Goal: Task Accomplishment & Management: Use online tool/utility

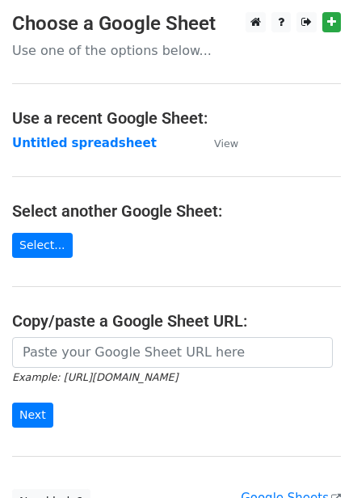
click at [96, 142] on strong "Untitled spreadsheet" at bounding box center [84, 143] width 145 height 15
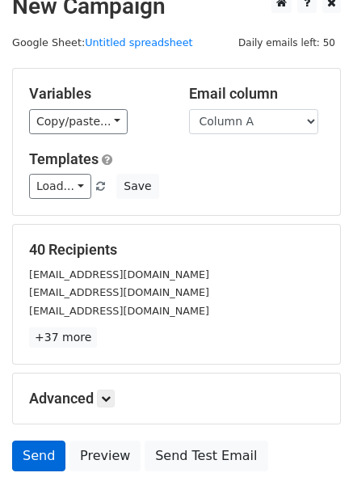
scroll to position [130, 0]
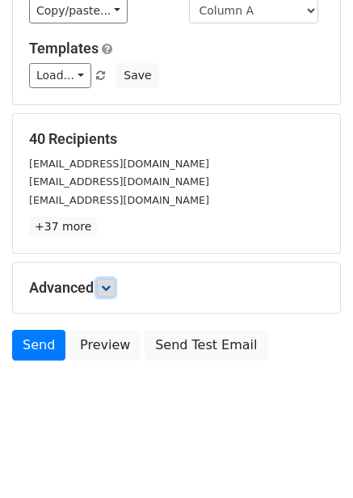
click at [104, 293] on link at bounding box center [106, 288] width 18 height 18
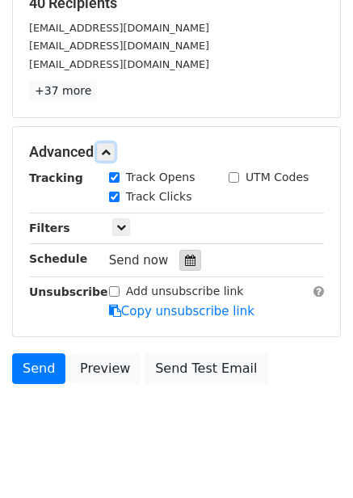
scroll to position [268, 0]
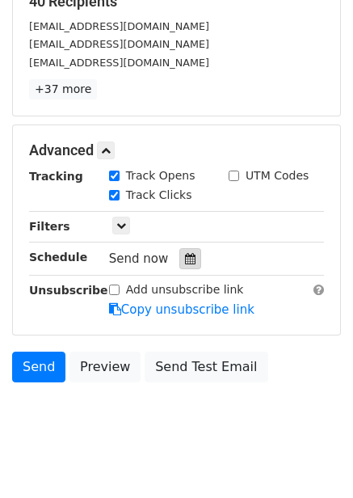
click at [185, 263] on icon at bounding box center [190, 258] width 11 height 11
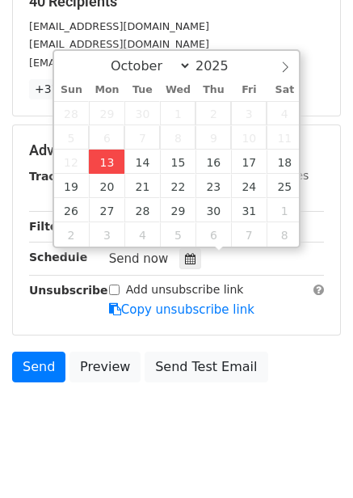
type input "2025-10-13 12:00"
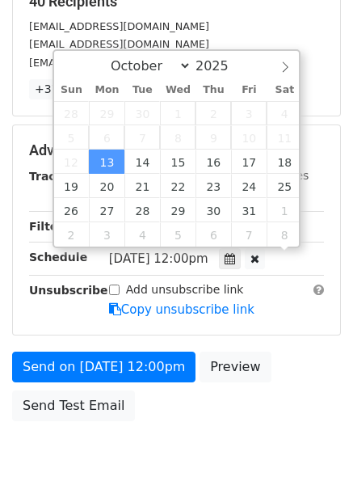
scroll to position [1, 0]
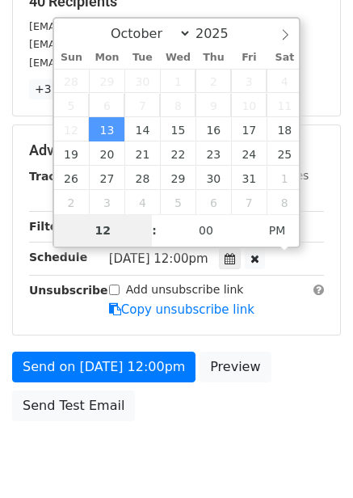
type input "4"
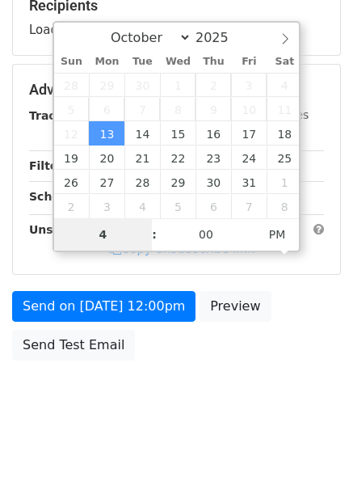
scroll to position [263, 0]
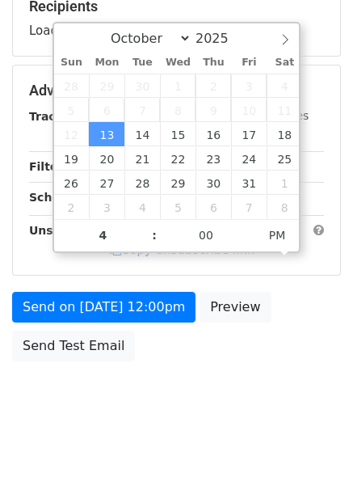
type input "2025-10-13 16:00"
click at [238, 398] on body "New Campaign Daily emails left: 50 Google Sheet: Untitled spreadsheet Variables…" at bounding box center [176, 91] width 353 height 685
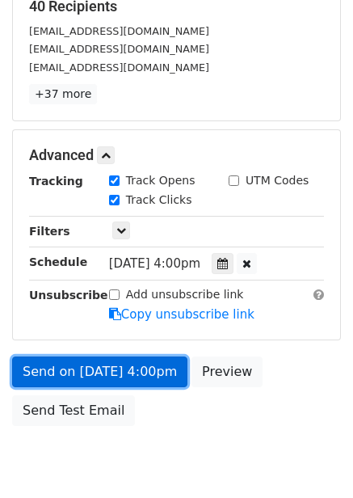
click at [150, 380] on link "Send on Oct 13 at 4:00pm" at bounding box center [99, 371] width 175 height 31
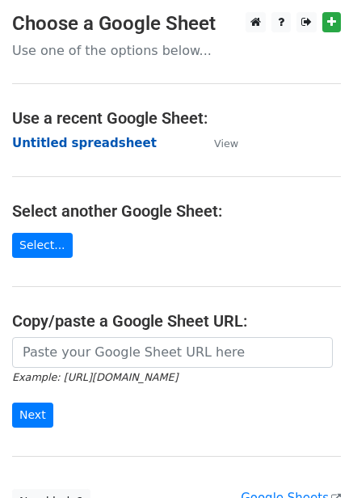
click at [80, 142] on strong "Untitled spreadsheet" at bounding box center [84, 143] width 145 height 15
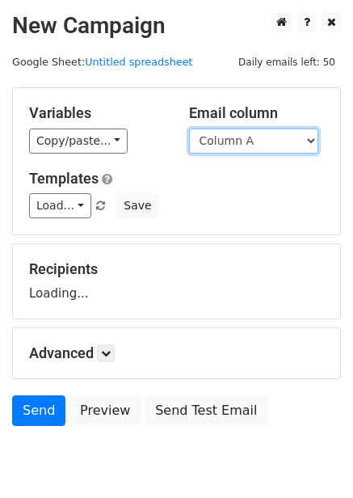
click at [292, 141] on select "Column A Column B Column C Column D Column E Column F" at bounding box center [253, 141] width 129 height 25
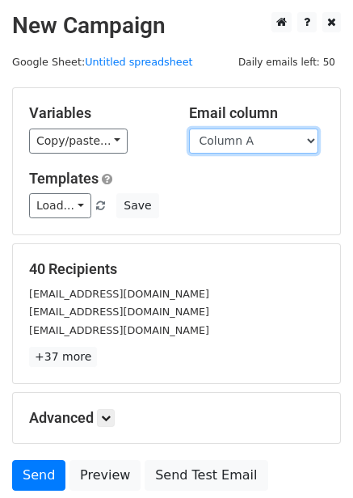
click at [272, 150] on select "Column A Column B Column C Column D Column E Column F" at bounding box center [253, 141] width 129 height 25
select select "Column B"
click at [189, 129] on select "Column A Column B Column C Column D Column E Column F" at bounding box center [253, 141] width 129 height 25
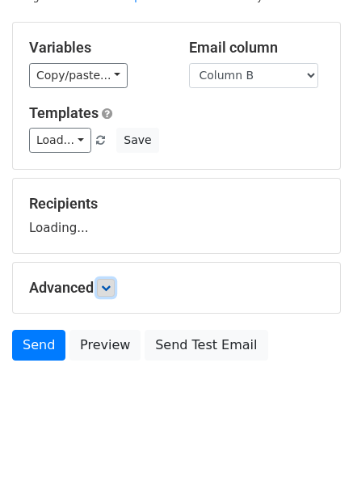
click at [111, 292] on icon at bounding box center [106, 288] width 10 height 10
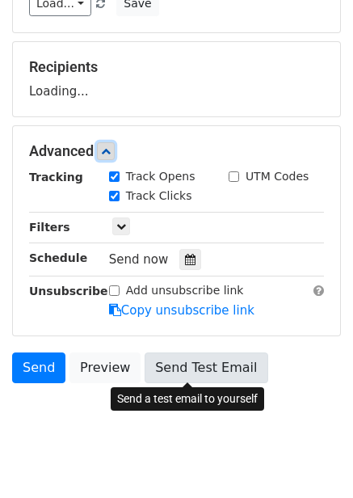
scroll to position [218, 0]
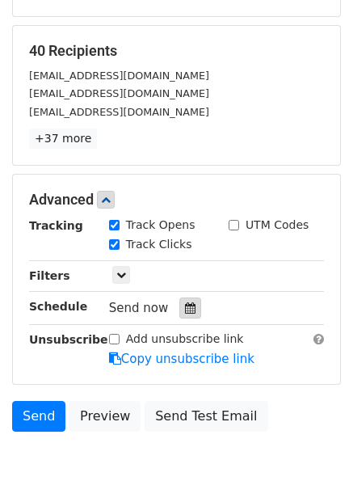
click at [185, 309] on icon at bounding box center [190, 307] width 11 height 11
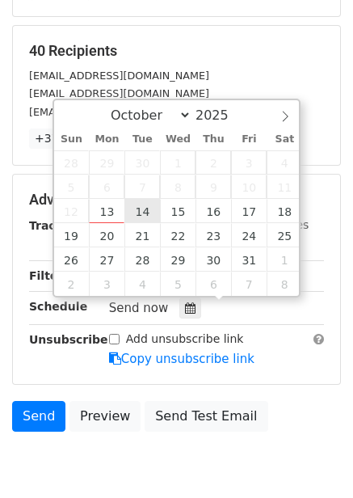
type input "2025-10-14 12:00"
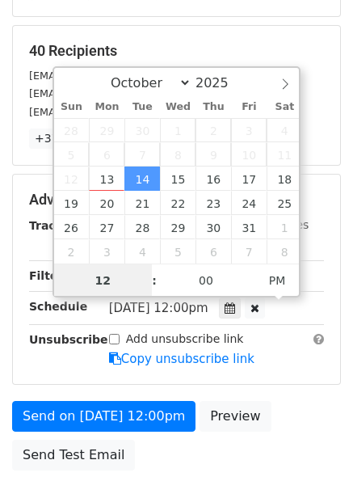
scroll to position [1, 0]
type input "5"
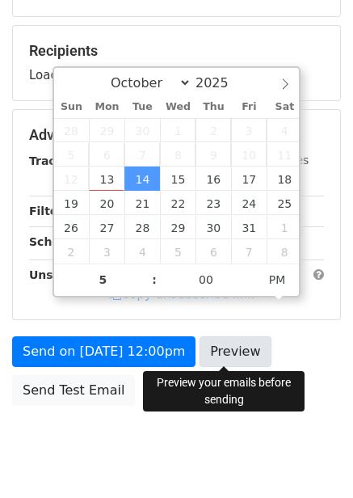
type input "2025-10-14 17:00"
drag, startPoint x: 242, startPoint y: 365, endPoint x: 244, endPoint y: 382, distance: 17.9
click at [242, 365] on link "Preview" at bounding box center [235, 351] width 71 height 31
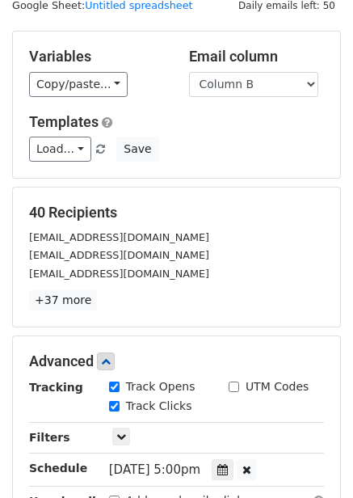
scroll to position [327, 0]
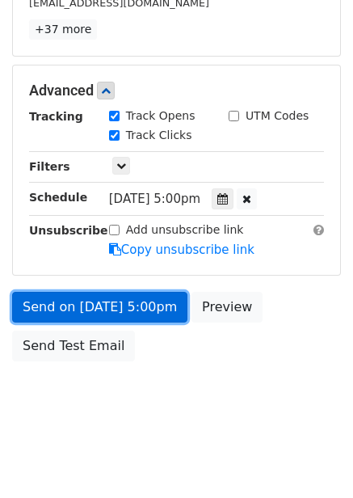
click at [130, 304] on link "Send on Oct 14 at 5:00pm" at bounding box center [99, 307] width 175 height 31
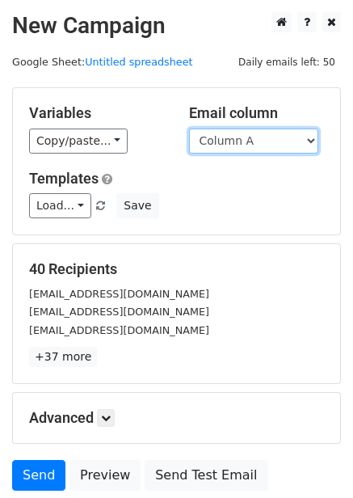
click at [252, 145] on select "Column A Column B Column C Column D Column E Column F" at bounding box center [253, 141] width 129 height 25
select select "Column C"
click at [189, 129] on select "Column A Column B Column C Column D Column E Column F" at bounding box center [253, 141] width 129 height 25
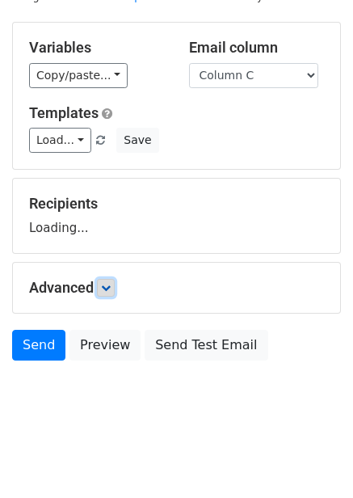
click at [103, 288] on link at bounding box center [106, 288] width 18 height 18
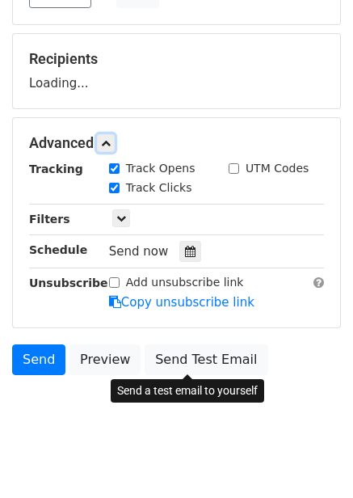
scroll to position [222, 0]
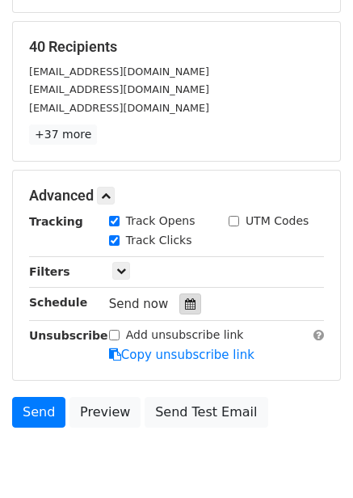
click at [185, 300] on icon at bounding box center [190, 303] width 11 height 11
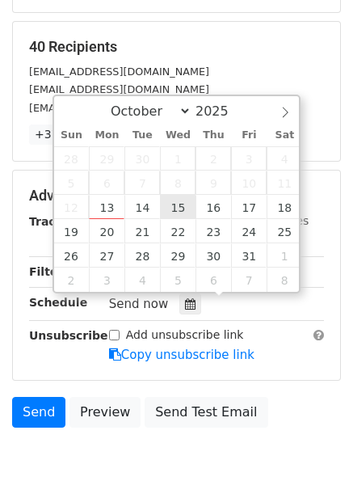
type input "[DATE] 12:00"
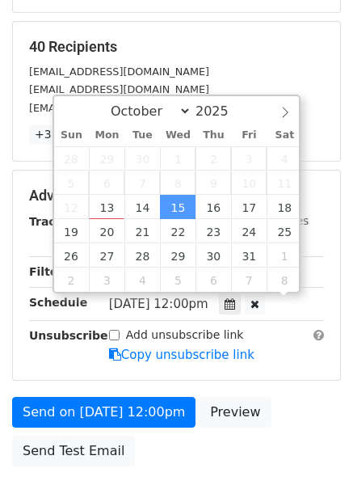
scroll to position [1, 0]
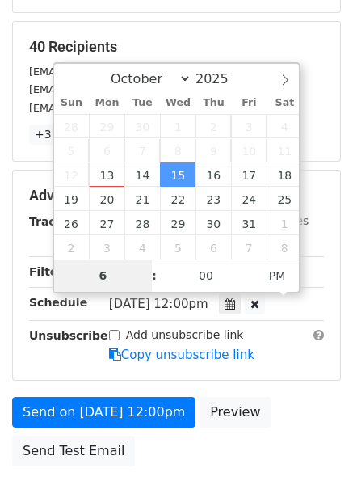
type input "6"
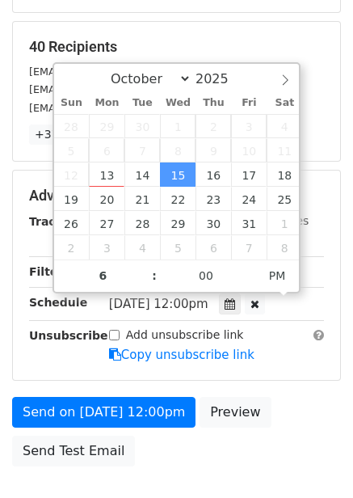
type input "[DATE] 18:00"
type input "06"
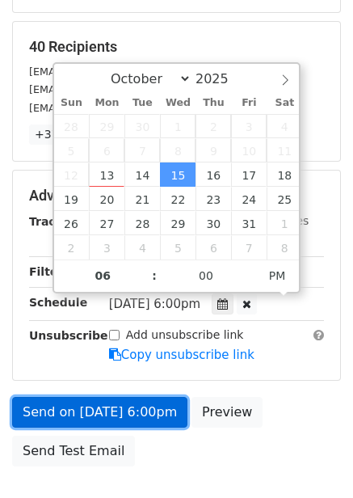
click at [110, 415] on link "Send on [DATE] 6:00pm" at bounding box center [99, 412] width 175 height 31
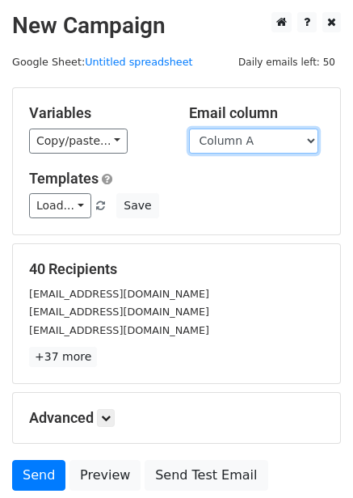
click at [265, 137] on select "Column A Column B Column C Column D Column E Column F" at bounding box center [253, 141] width 129 height 25
select select "Column D"
click at [189, 129] on select "Column A Column B Column C Column D Column E Column F" at bounding box center [253, 141] width 129 height 25
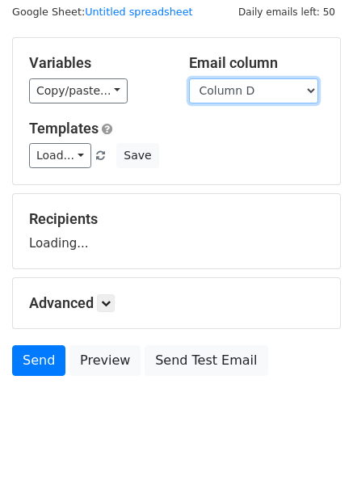
scroll to position [65, 0]
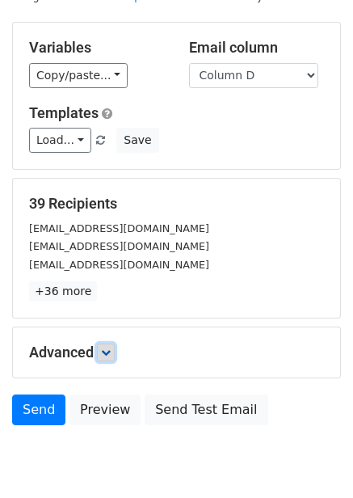
click at [112, 359] on link at bounding box center [106, 352] width 18 height 18
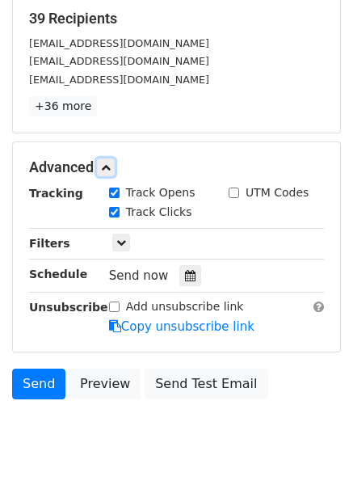
scroll to position [252, 0]
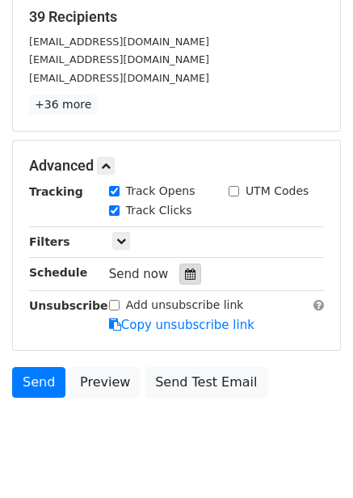
click at [187, 282] on div at bounding box center [190, 273] width 22 height 21
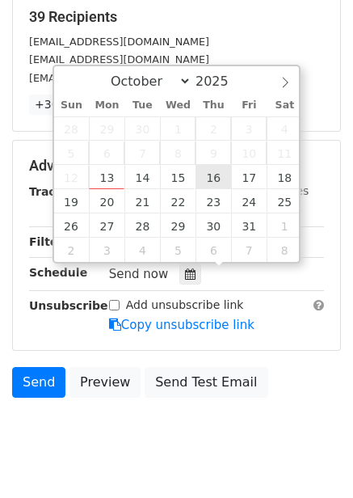
type input "2025-10-16 12:00"
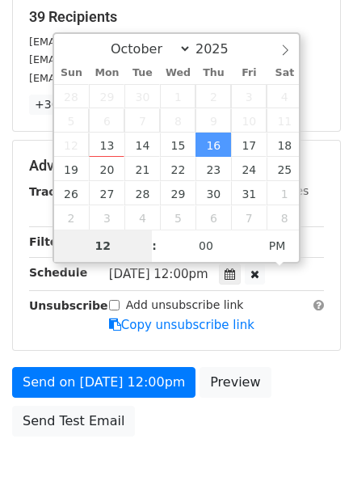
type input "7"
type input "2025-10-16 19:00"
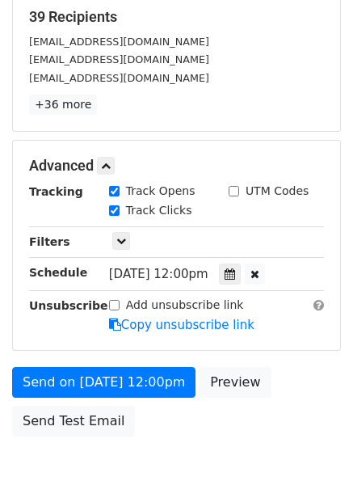
click at [293, 343] on div "Advanced Tracking Track Opens UTM Codes Track Clicks Filters Only include sprea…" at bounding box center [176, 245] width 327 height 209
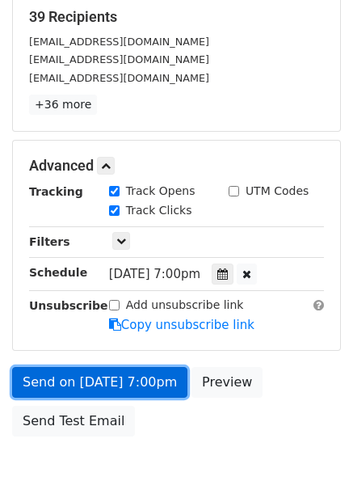
click at [140, 383] on link "Send on Oct 16 at 7:00pm" at bounding box center [99, 382] width 175 height 31
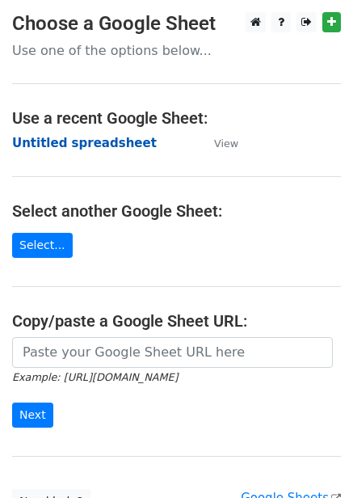
click at [80, 137] on strong "Untitled spreadsheet" at bounding box center [84, 143] width 145 height 15
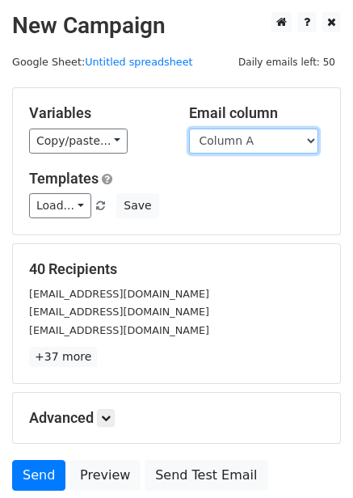
click at [227, 148] on select "Column A Column B Column C Column D Column E Column F" at bounding box center [253, 141] width 129 height 25
select select "Column E"
click at [189, 129] on select "Column A Column B Column C Column D Column E Column F" at bounding box center [253, 141] width 129 height 25
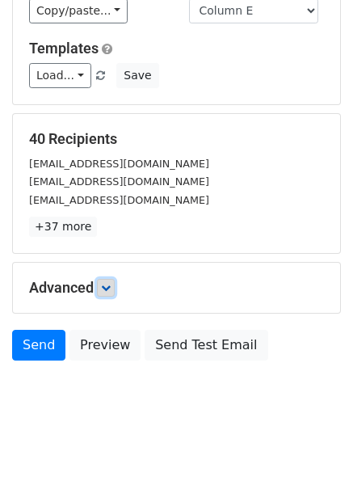
click at [107, 286] on icon at bounding box center [106, 288] width 10 height 10
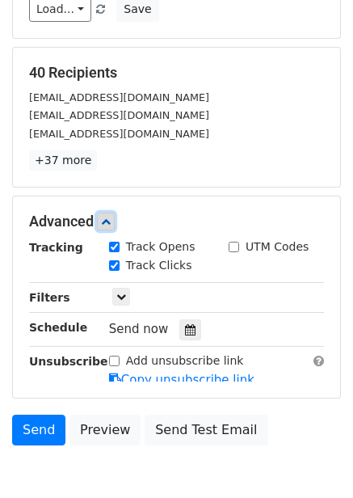
scroll to position [255, 0]
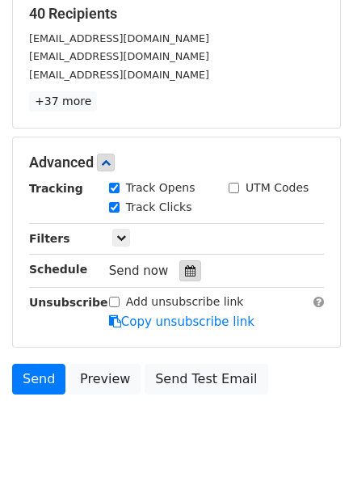
click at [192, 273] on div at bounding box center [190, 270] width 22 height 21
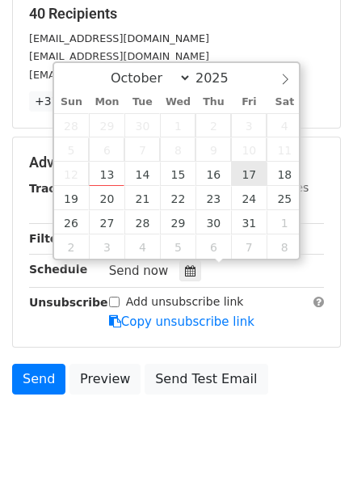
type input "2025-10-17 12:00"
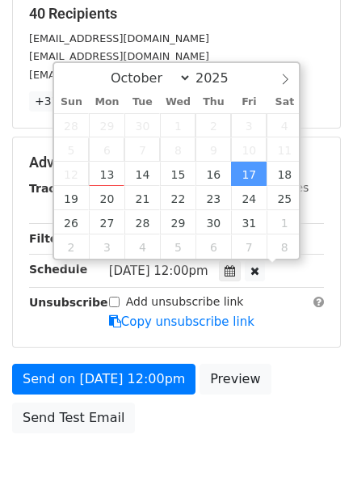
scroll to position [1, 0]
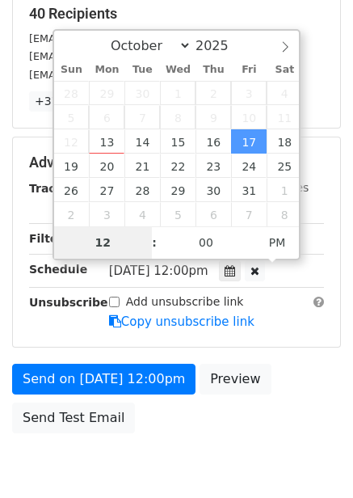
type input "8"
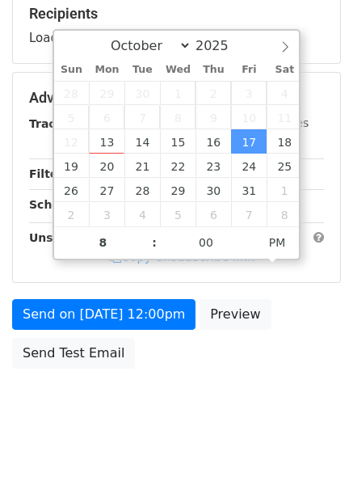
type input "2025-10-17 20:00"
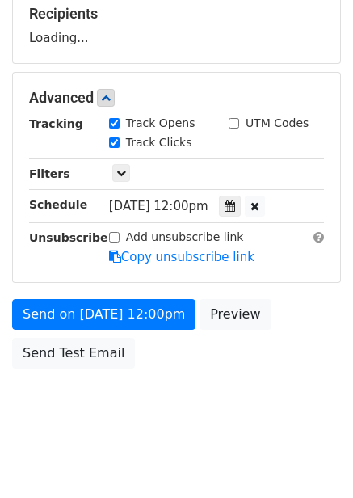
click at [256, 335] on div "Send on Oct 17 at 12:00pm Preview Send Test Email" at bounding box center [176, 338] width 353 height 78
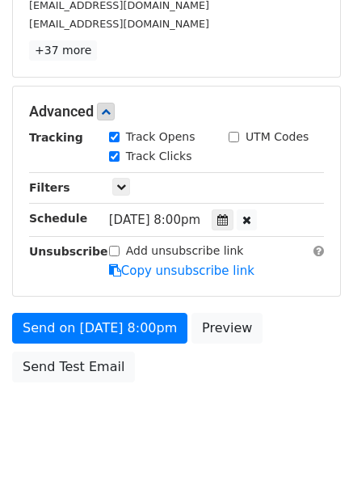
scroll to position [327, 0]
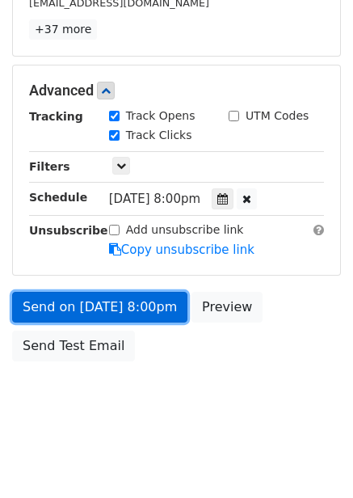
drag, startPoint x: 151, startPoint y: 301, endPoint x: 157, endPoint y: 312, distance: 11.9
click at [152, 301] on link "Send on Oct 17 at 8:00pm" at bounding box center [99, 307] width 175 height 31
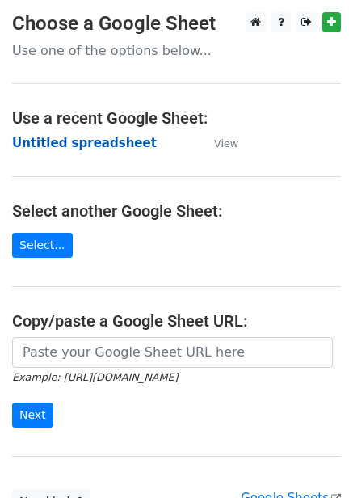
click at [95, 145] on strong "Untitled spreadsheet" at bounding box center [84, 143] width 145 height 15
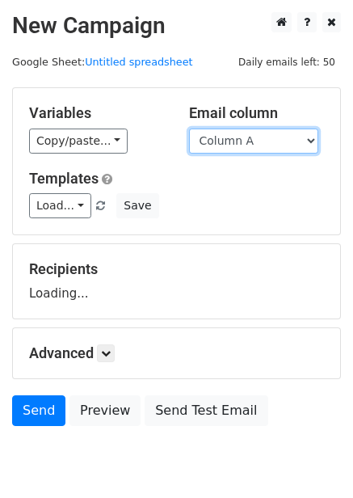
drag, startPoint x: 0, startPoint y: 0, endPoint x: 268, endPoint y: 139, distance: 301.5
click at [268, 139] on select "Column A Column B Column C Column D Column E Column F" at bounding box center [253, 141] width 129 height 25
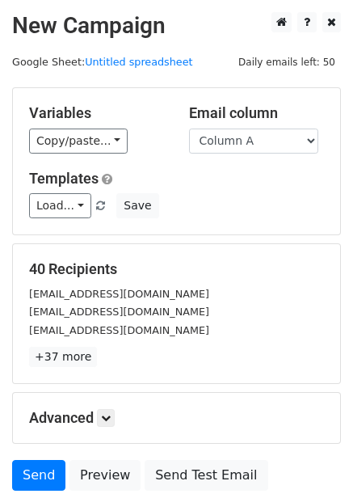
click at [251, 272] on h5 "40 Recipients" at bounding box center [176, 269] width 295 height 18
click at [276, 145] on select "Column A Column B Column C Column D Column E Column F" at bounding box center [253, 141] width 129 height 25
select select "Column F"
click at [189, 129] on select "Column A Column B Column C Column D Column E Column F" at bounding box center [253, 141] width 129 height 25
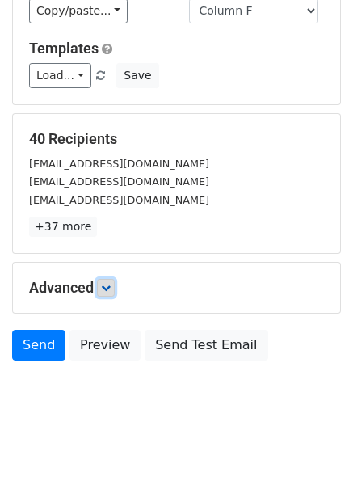
click at [104, 292] on icon at bounding box center [106, 288] width 10 height 10
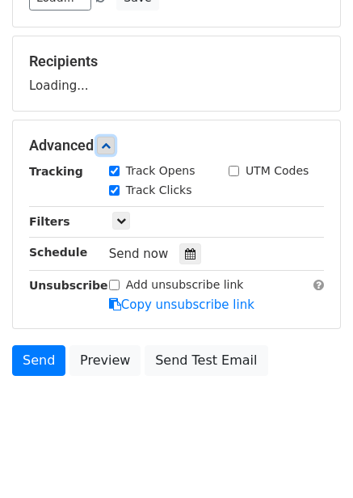
scroll to position [210, 0]
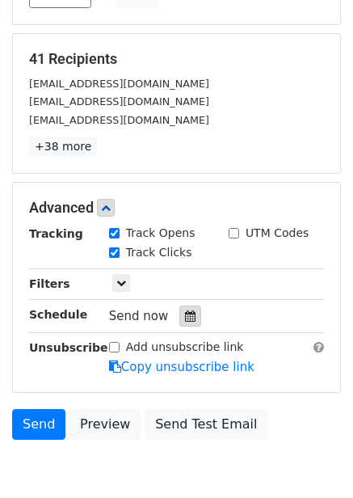
click at [179, 309] on div at bounding box center [190, 316] width 22 height 21
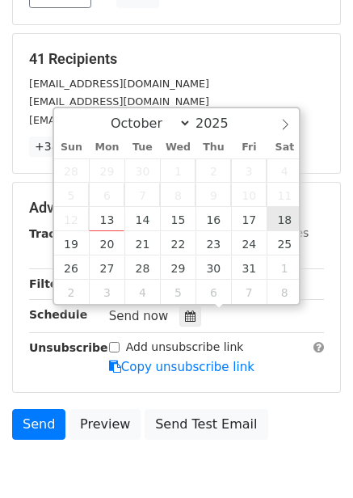
type input "[DATE] 12:00"
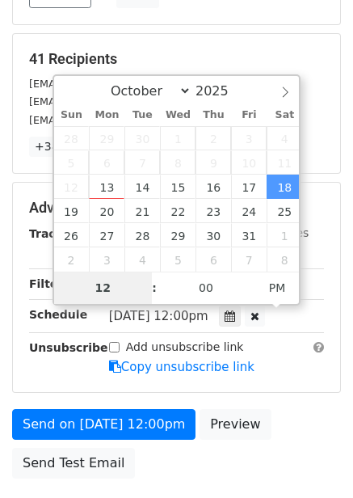
type input "9"
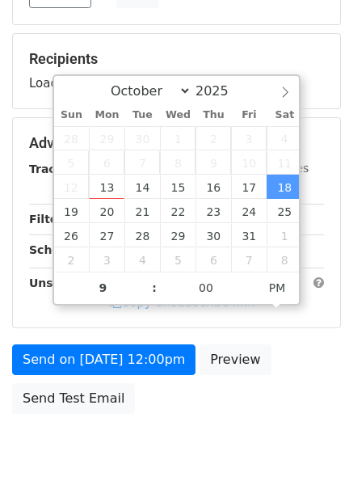
type input "[DATE] 21:00"
click at [268, 356] on div "Send on [DATE] 12:00pm Preview Send Test Email" at bounding box center [176, 383] width 353 height 78
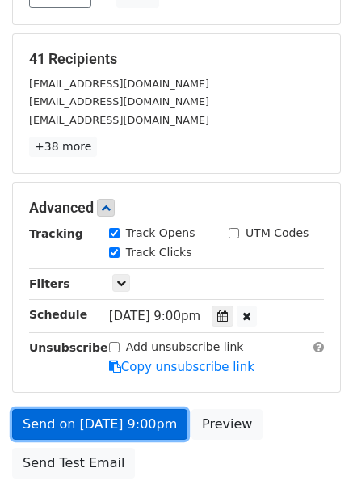
click at [103, 424] on link "Send on [DATE] 9:00pm" at bounding box center [99, 424] width 175 height 31
